Goal: Transaction & Acquisition: Book appointment/travel/reservation

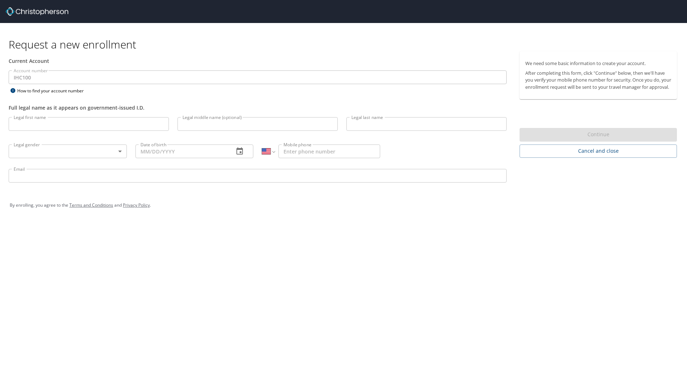
select select "US"
click at [137, 128] on input "Legal first name" at bounding box center [89, 124] width 160 height 14
type input "[PERSON_NAME]"
click at [196, 120] on input "Legal middle name (optional)" at bounding box center [258, 124] width 160 height 14
type input "[PERSON_NAME]"
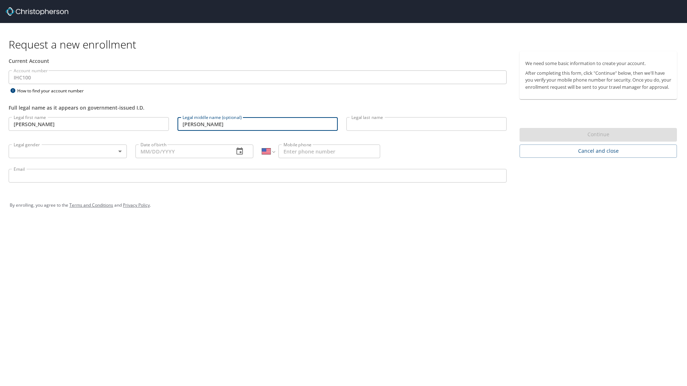
click at [376, 121] on input "Legal last name" at bounding box center [427, 124] width 160 height 14
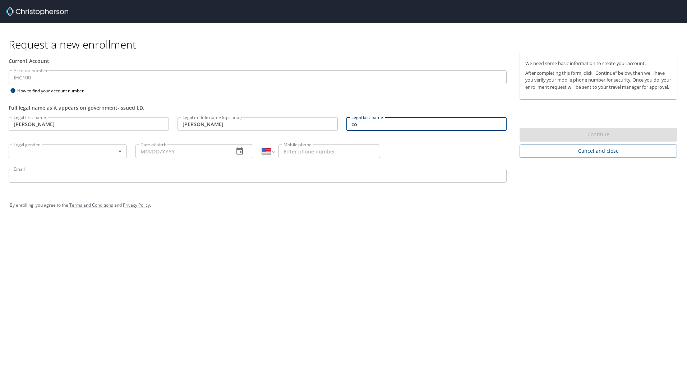
type input "c"
type input "[PERSON_NAME]"
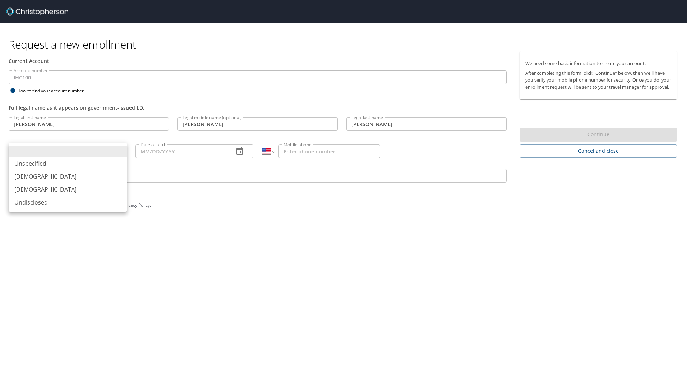
click at [120, 151] on body "Request a new enrollment Current Account Account number IHC100 Account number H…" at bounding box center [343, 193] width 687 height 386
click at [19, 178] on li "[DEMOGRAPHIC_DATA]" at bounding box center [68, 176] width 118 height 13
type input "[DEMOGRAPHIC_DATA]"
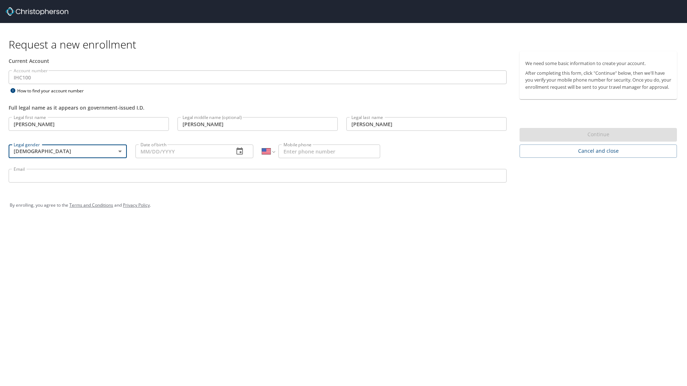
click at [178, 154] on input "Date of birth" at bounding box center [182, 152] width 93 height 14
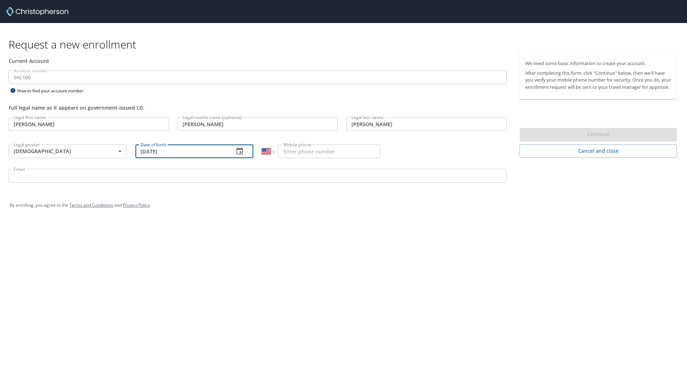
type input "05/03/1957"
click at [305, 153] on input "Mobile phone" at bounding box center [330, 152] width 102 height 14
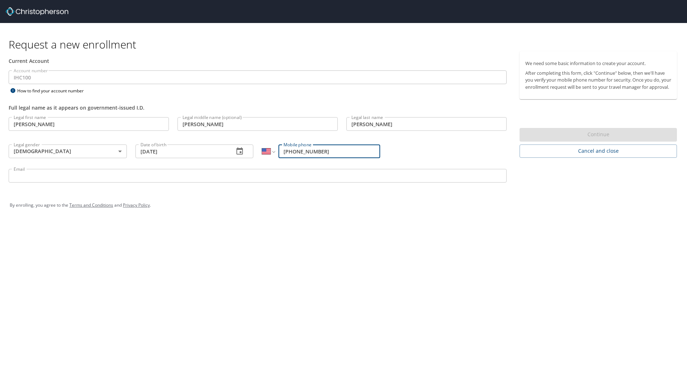
type input "[PHONE_NUMBER]"
click at [22, 174] on input "Email" at bounding box center [258, 176] width 498 height 14
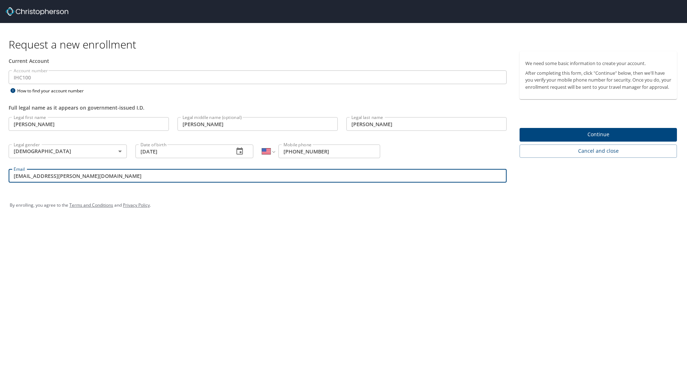
type input "marc.collman@imail.org"
click at [594, 139] on span "Continue" at bounding box center [599, 134] width 146 height 9
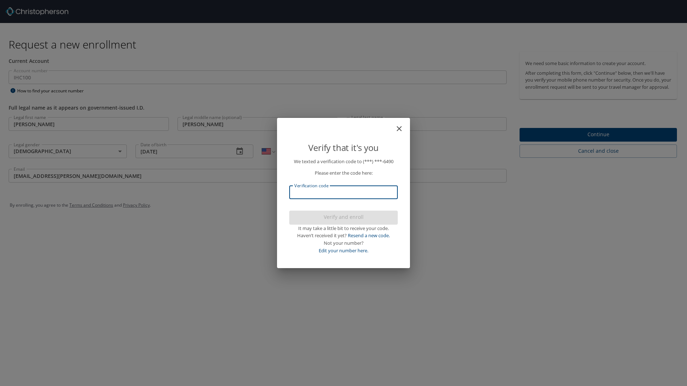
click at [298, 193] on input "Verification code" at bounding box center [343, 193] width 109 height 14
type input "788280"
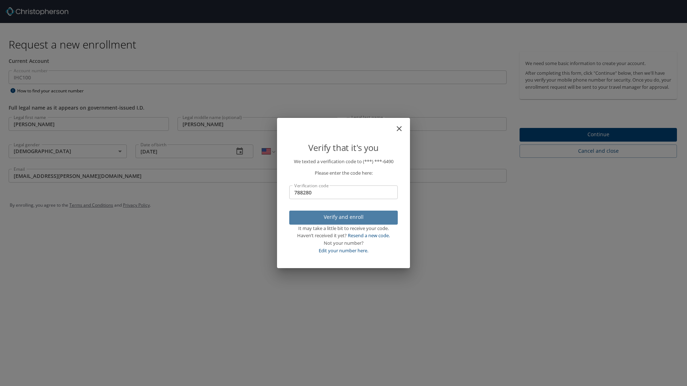
click at [336, 218] on span "Verify and enroll" at bounding box center [343, 217] width 97 height 9
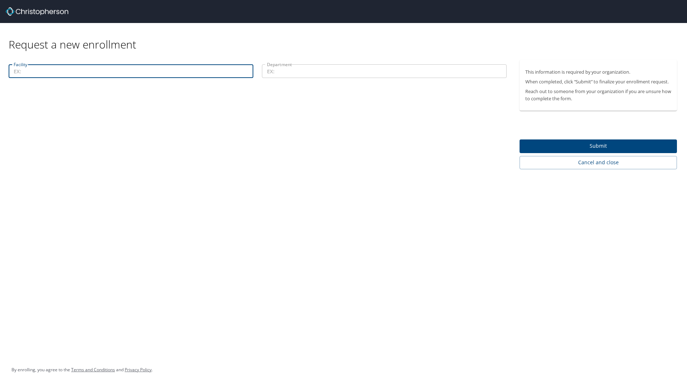
click at [40, 72] on input "Facility" at bounding box center [131, 71] width 245 height 14
type input "McKay-Dee Hospital"
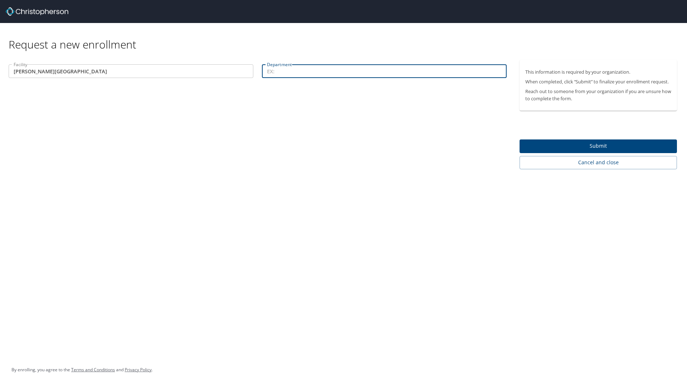
click at [304, 73] on input "Department" at bounding box center [384, 71] width 245 height 14
click at [320, 72] on input "Special Needs Dentisty" at bounding box center [384, 71] width 245 height 14
type input "Special Needs Dentistry"
click at [563, 145] on span "Submit" at bounding box center [599, 146] width 146 height 9
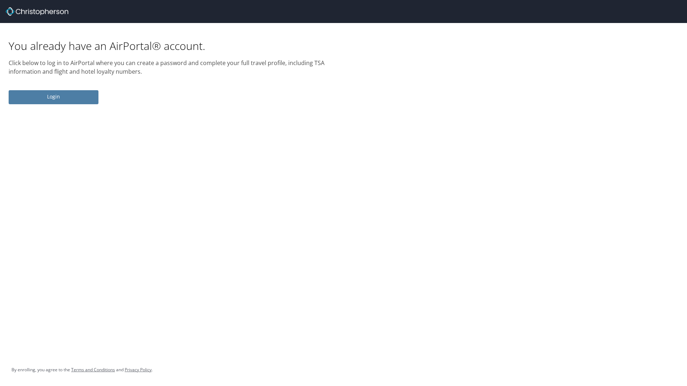
click at [49, 95] on span "Login" at bounding box center [53, 96] width 78 height 9
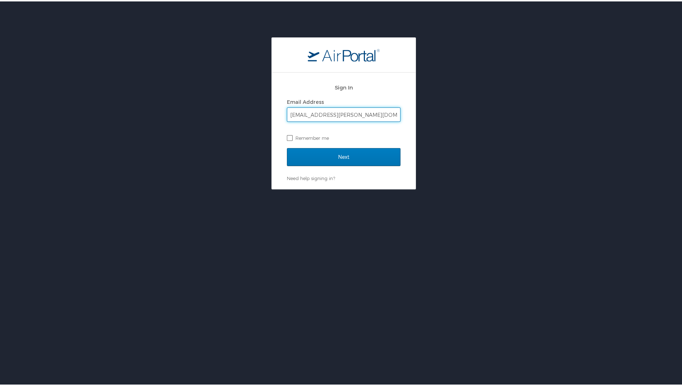
type input "marc.collman@imail.org"
click at [288, 136] on label "Remember me" at bounding box center [344, 136] width 114 height 11
click at [288, 136] on input "Remember me" at bounding box center [289, 136] width 5 height 5
checkbox input "true"
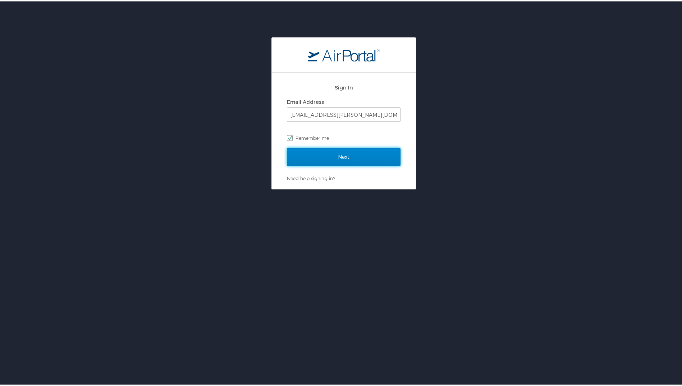
click at [335, 156] on input "Next" at bounding box center [344, 156] width 114 height 18
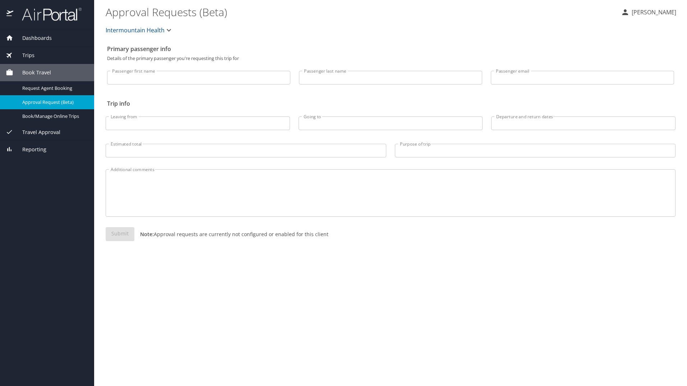
select select "US"
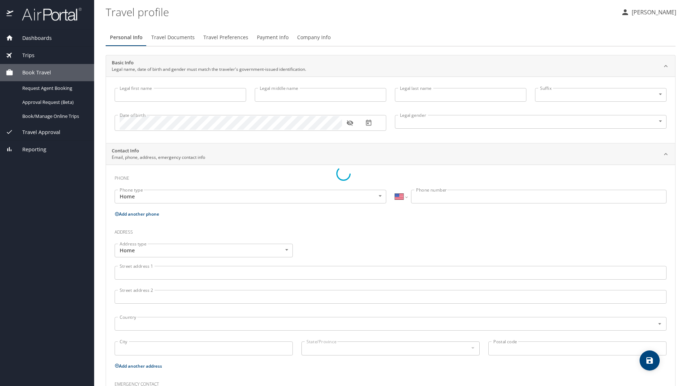
type input "[PERSON_NAME]"
type input "[DEMOGRAPHIC_DATA]"
select select "US"
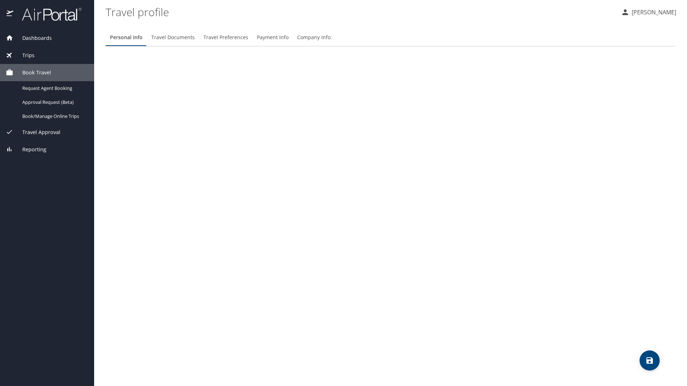
select select "US"
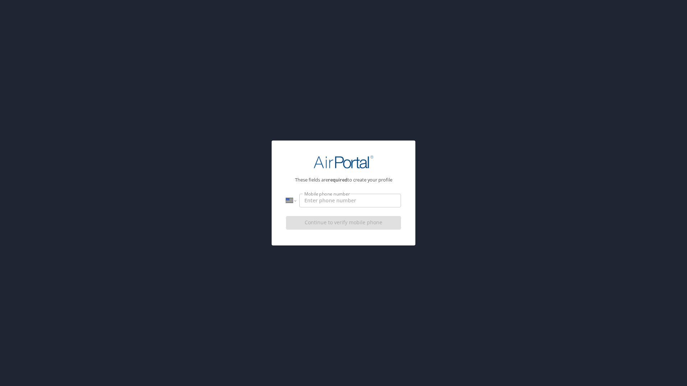
click at [322, 204] on input "Mobile phone number" at bounding box center [350, 201] width 102 height 14
type input "8"
type input "[PHONE_NUMBER]"
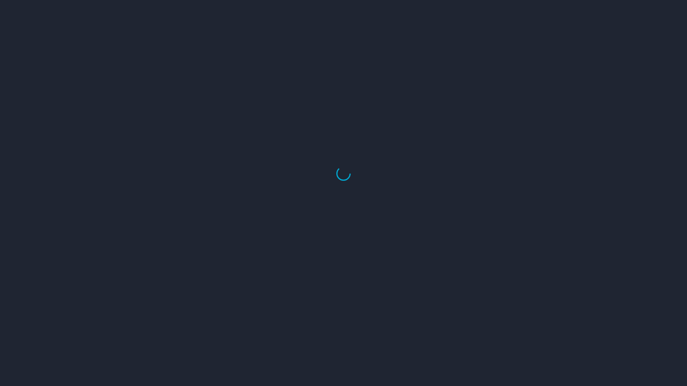
select select "US"
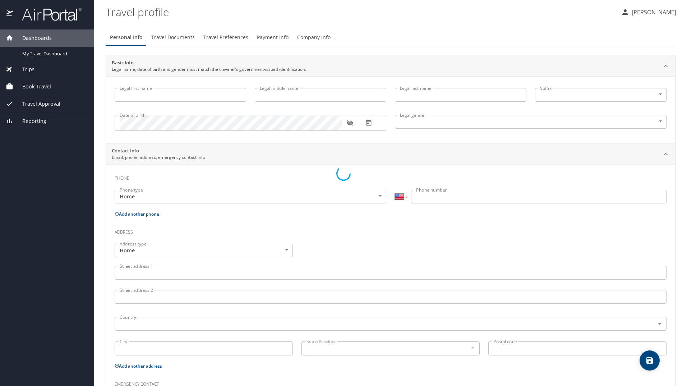
type input "Marc"
type input "Adam"
type input "Collman"
type input "Male"
select select "US"
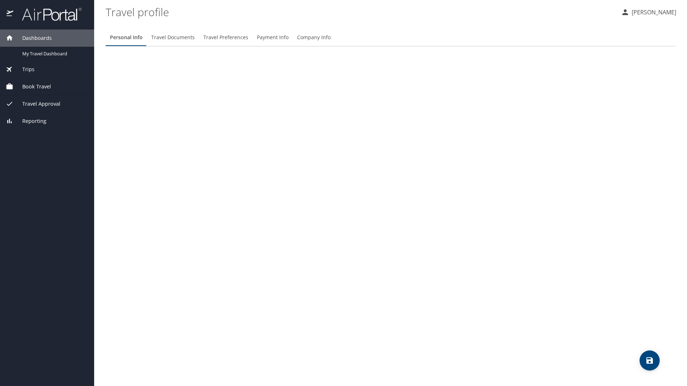
select select "US"
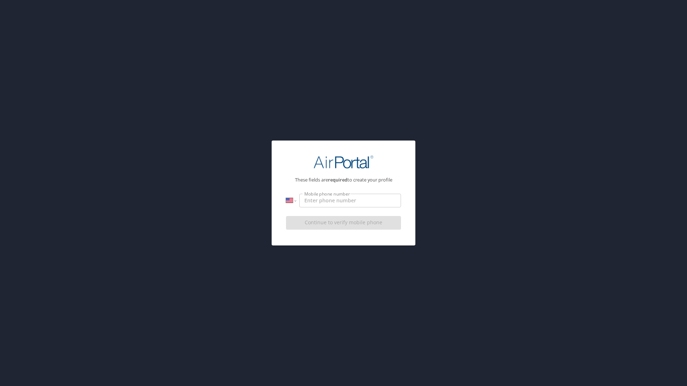
click at [312, 205] on input "Mobile phone number" at bounding box center [350, 201] width 102 height 14
type input "(801) 391-6490"
click at [329, 223] on div "Continue to verify mobile phone" at bounding box center [343, 225] width 115 height 24
click at [329, 223] on span "Continue to verify mobile phone" at bounding box center [344, 222] width 104 height 9
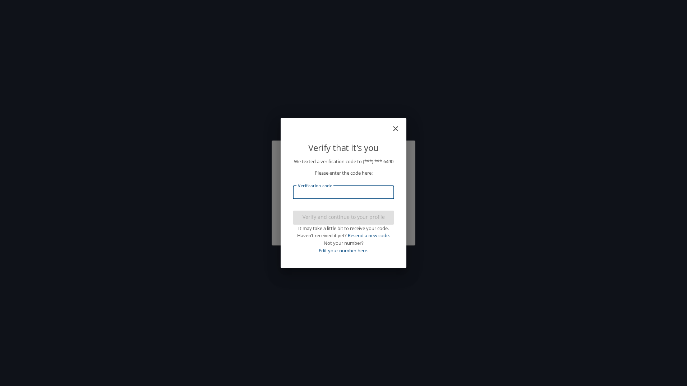
click at [319, 197] on input "Verification code" at bounding box center [343, 193] width 101 height 14
type input "631052"
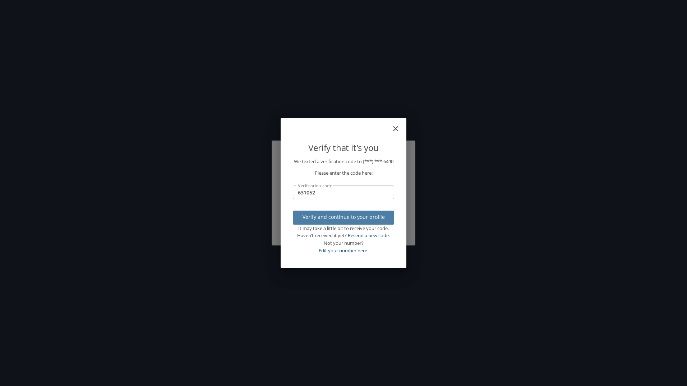
click at [344, 222] on span "Verify and continue to your profile" at bounding box center [344, 217] width 90 height 9
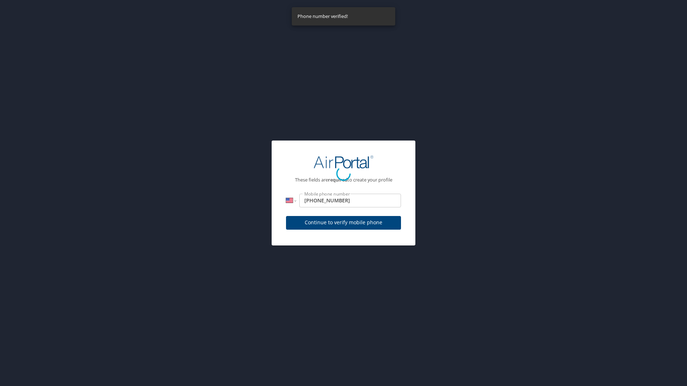
select select "US"
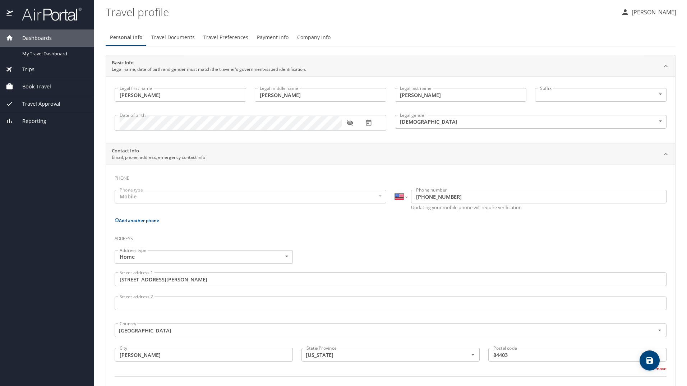
click at [27, 83] on span "Book Travel" at bounding box center [32, 87] width 38 height 8
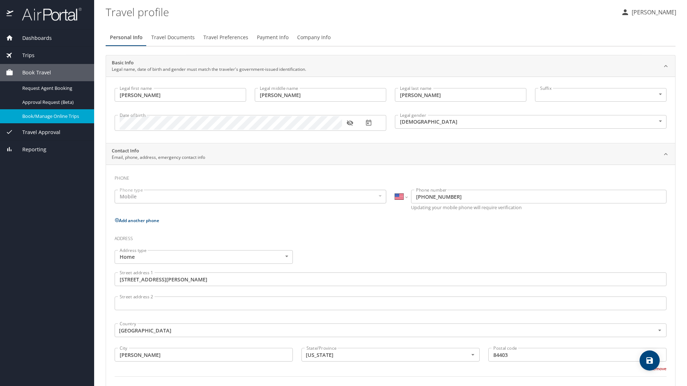
click at [43, 115] on span "Book/Manage Online Trips" at bounding box center [53, 116] width 63 height 7
click at [23, 54] on span "Trips" at bounding box center [23, 55] width 21 height 8
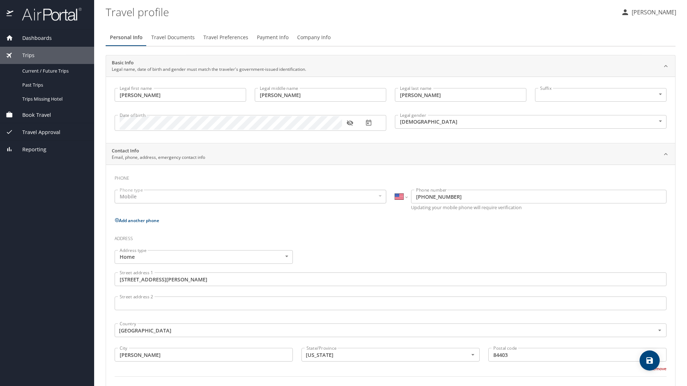
click at [26, 44] on div "Dashboards" at bounding box center [47, 37] width 94 height 17
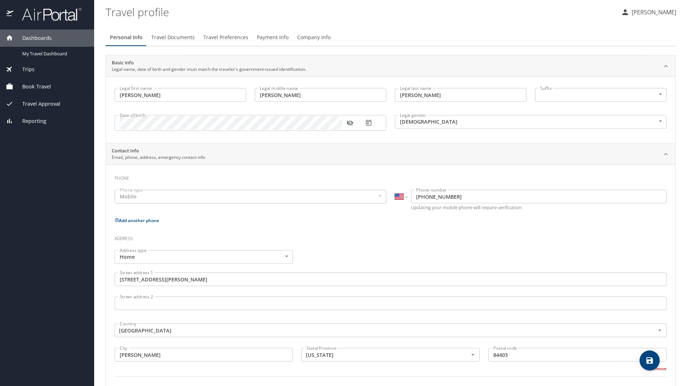
click at [38, 69] on div "Trips" at bounding box center [47, 69] width 83 height 8
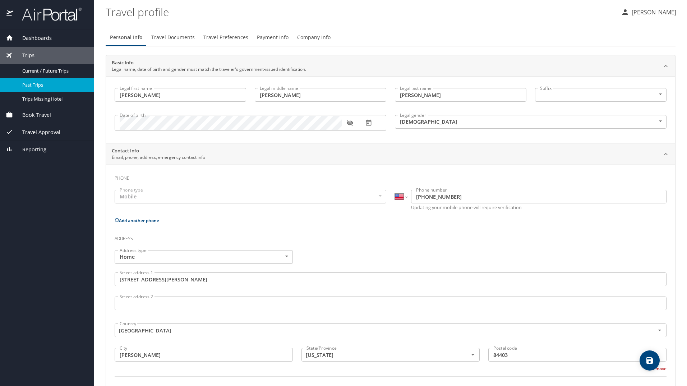
click at [35, 82] on span "Past Trips" at bounding box center [53, 85] width 63 height 7
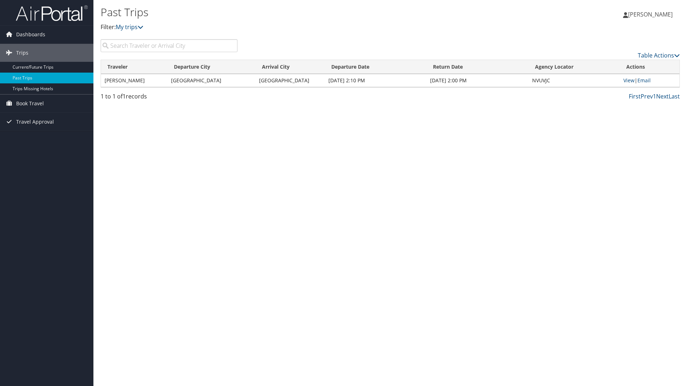
click at [438, 232] on div "Past Trips Filter: My trips [PERSON_NAME] [PERSON_NAME] My Settings Travel Agen…" at bounding box center [390, 193] width 594 height 386
click at [496, 228] on div "Past Trips Filter: My trips [PERSON_NAME] [PERSON_NAME] My Settings Travel Agen…" at bounding box center [390, 193] width 594 height 386
drag, startPoint x: 444, startPoint y: 200, endPoint x: 423, endPoint y: 186, distance: 24.8
click at [443, 200] on div "Past Trips Filter: My trips [PERSON_NAME] [PERSON_NAME] My Settings Travel Agen…" at bounding box center [390, 193] width 594 height 386
